Goal: Transaction & Acquisition: Download file/media

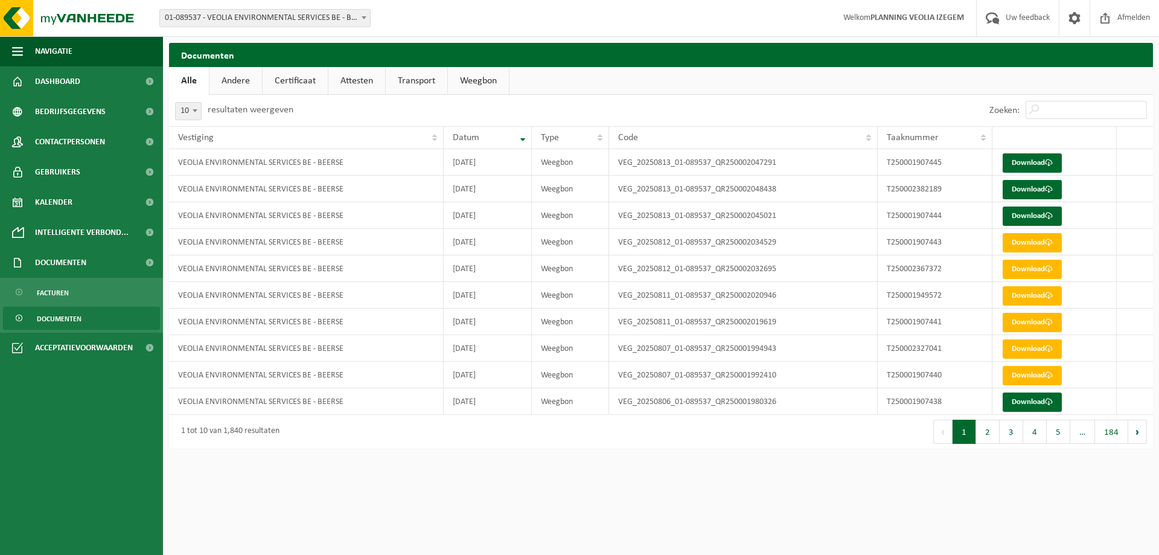
click at [73, 319] on span "Documenten" at bounding box center [59, 318] width 45 height 23
click at [1035, 168] on link "Download" at bounding box center [1032, 162] width 59 height 19
click at [1043, 187] on link "Download" at bounding box center [1032, 189] width 59 height 19
click at [1039, 219] on link "Download" at bounding box center [1032, 215] width 59 height 19
